Goal: Download file/media

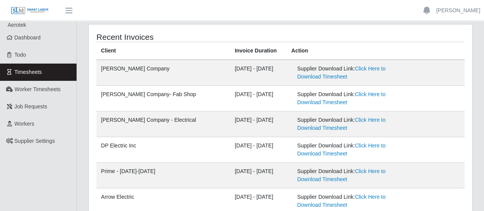
click at [38, 69] on span "Timesheets" at bounding box center [29, 72] width 28 height 6
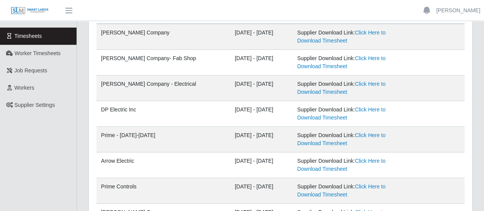
scroll to position [77, 0]
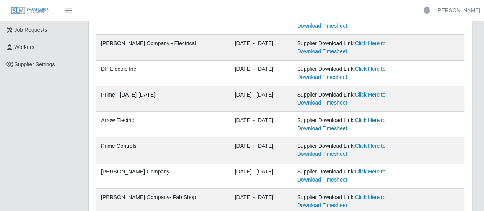
click at [314, 129] on link "Click Here to Download Timesheet" at bounding box center [341, 124] width 88 height 14
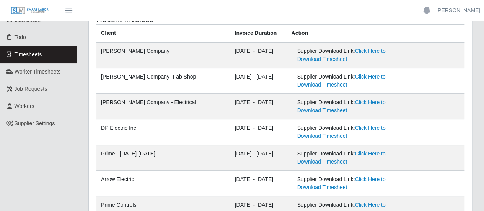
scroll to position [0, 0]
